Goal: Transaction & Acquisition: Book appointment/travel/reservation

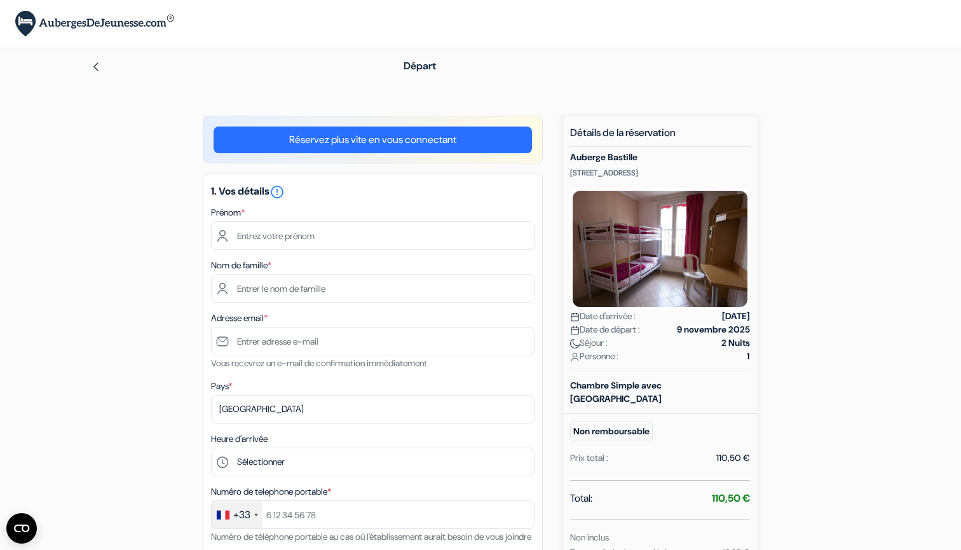
click at [405, 137] on link "Réservez plus vite en vous connectant" at bounding box center [373, 139] width 318 height 27
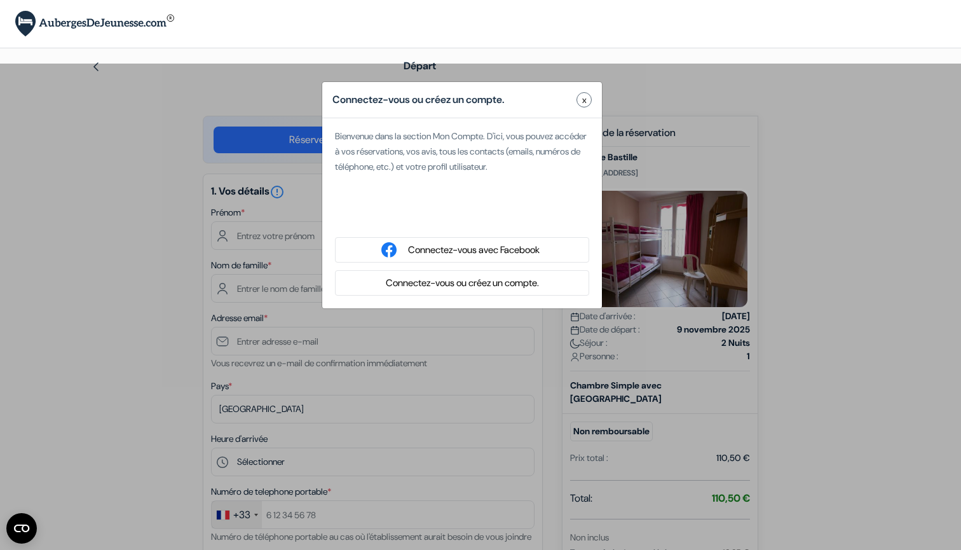
click at [441, 219] on div "Se connecter avec Google. S'ouvre dans un nouvel onglet." at bounding box center [462, 217] width 254 height 28
type input "Tania"
type input "Le Petit"
type input "[EMAIL_ADDRESS][DOMAIN_NAME]"
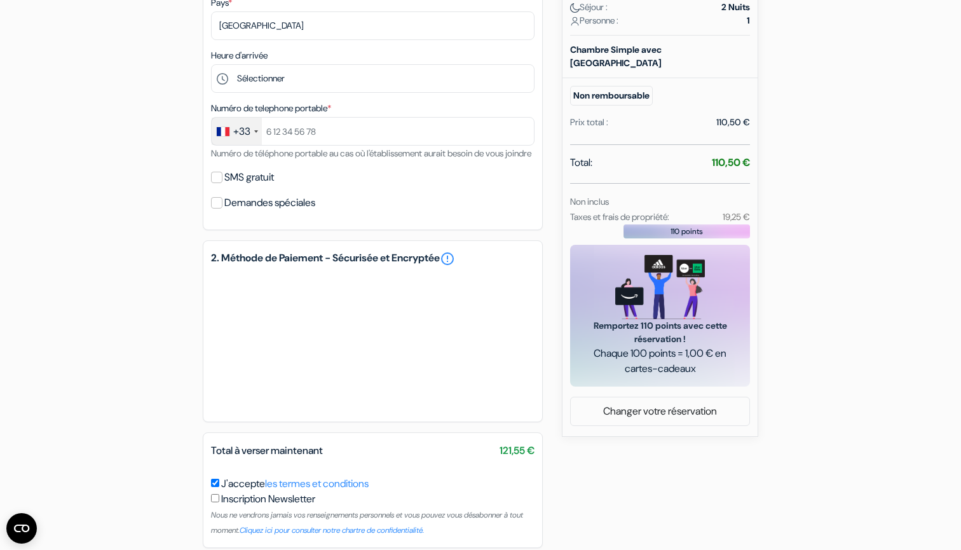
scroll to position [337, 0]
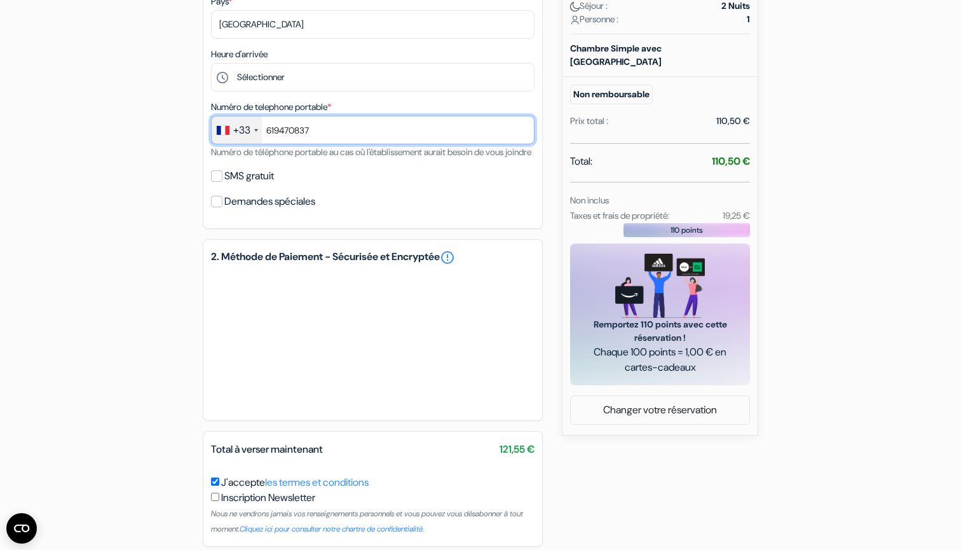
type input "619470837"
click at [219, 182] on input "SMS gratuit" at bounding box center [216, 175] width 11 height 11
checkbox input "true"
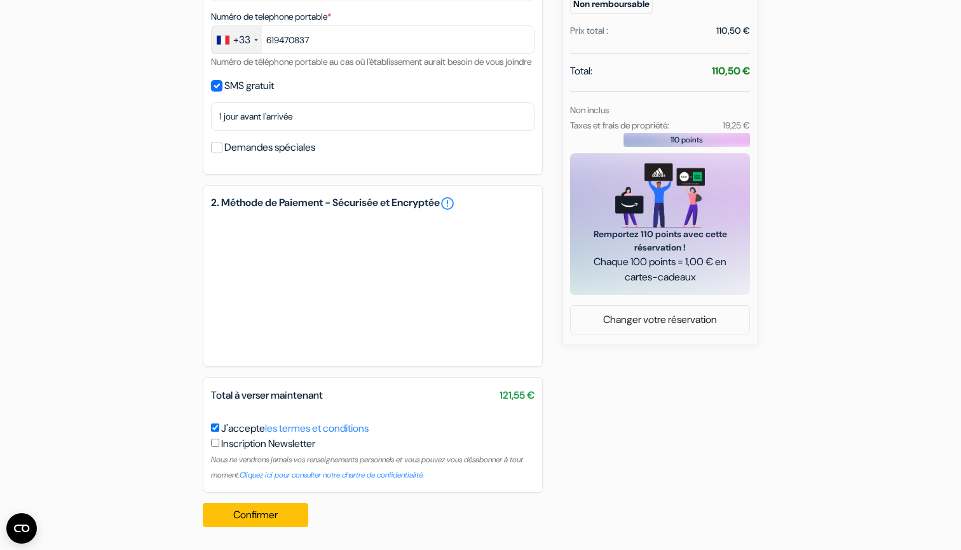
scroll to position [442, 0]
click at [248, 513] on button "Confirmer Loading..." at bounding box center [255, 515] width 105 height 24
